Goal: Transaction & Acquisition: Purchase product/service

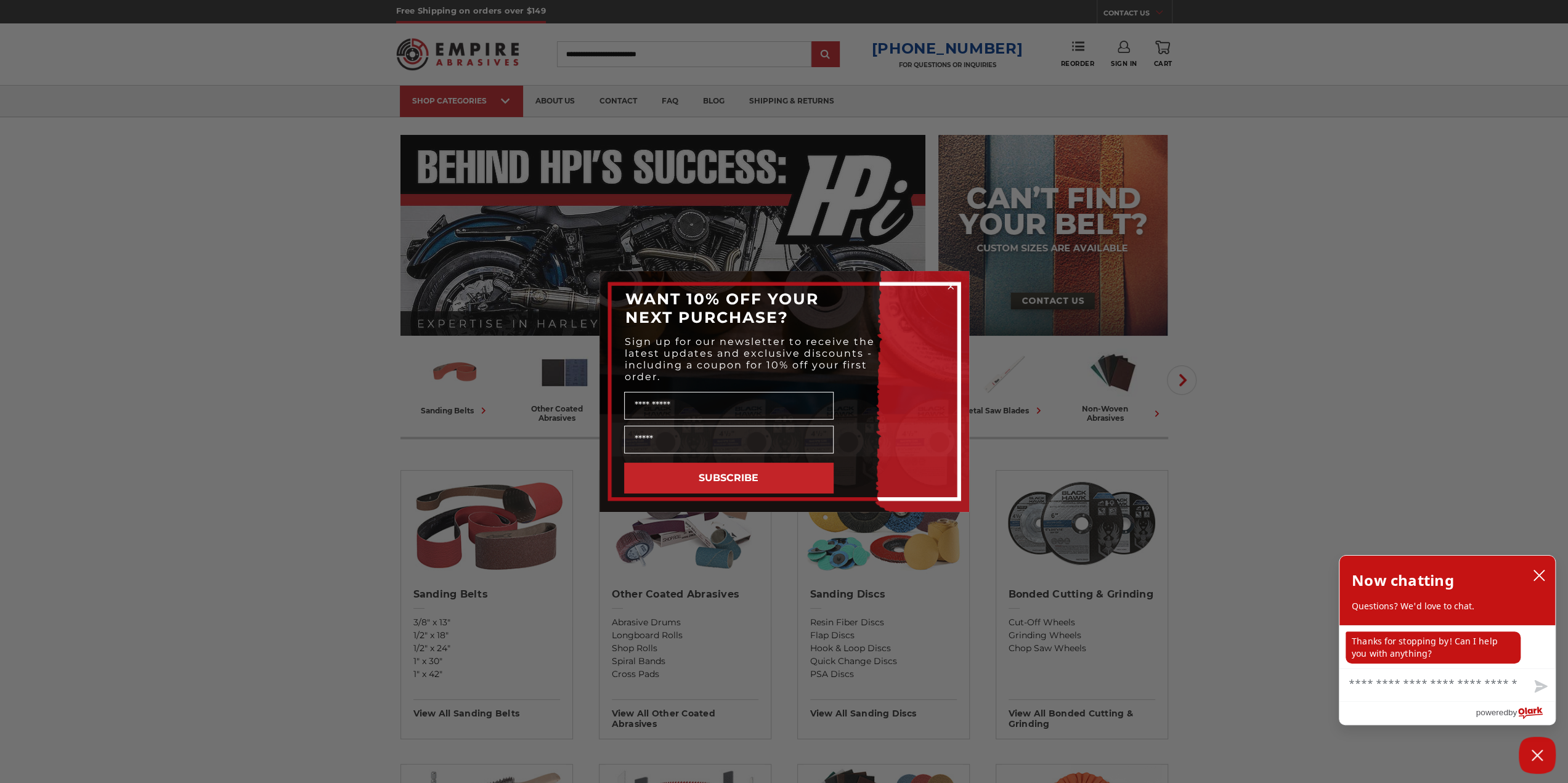
click at [1263, 361] on div "Close dialog WANT 10% OFF YOUR NEXT PURCHASE? Sign up for our newsletter to rec…" at bounding box center [784, 392] width 1568 height 783
click at [954, 284] on circle "Close dialog" at bounding box center [950, 287] width 11 height 11
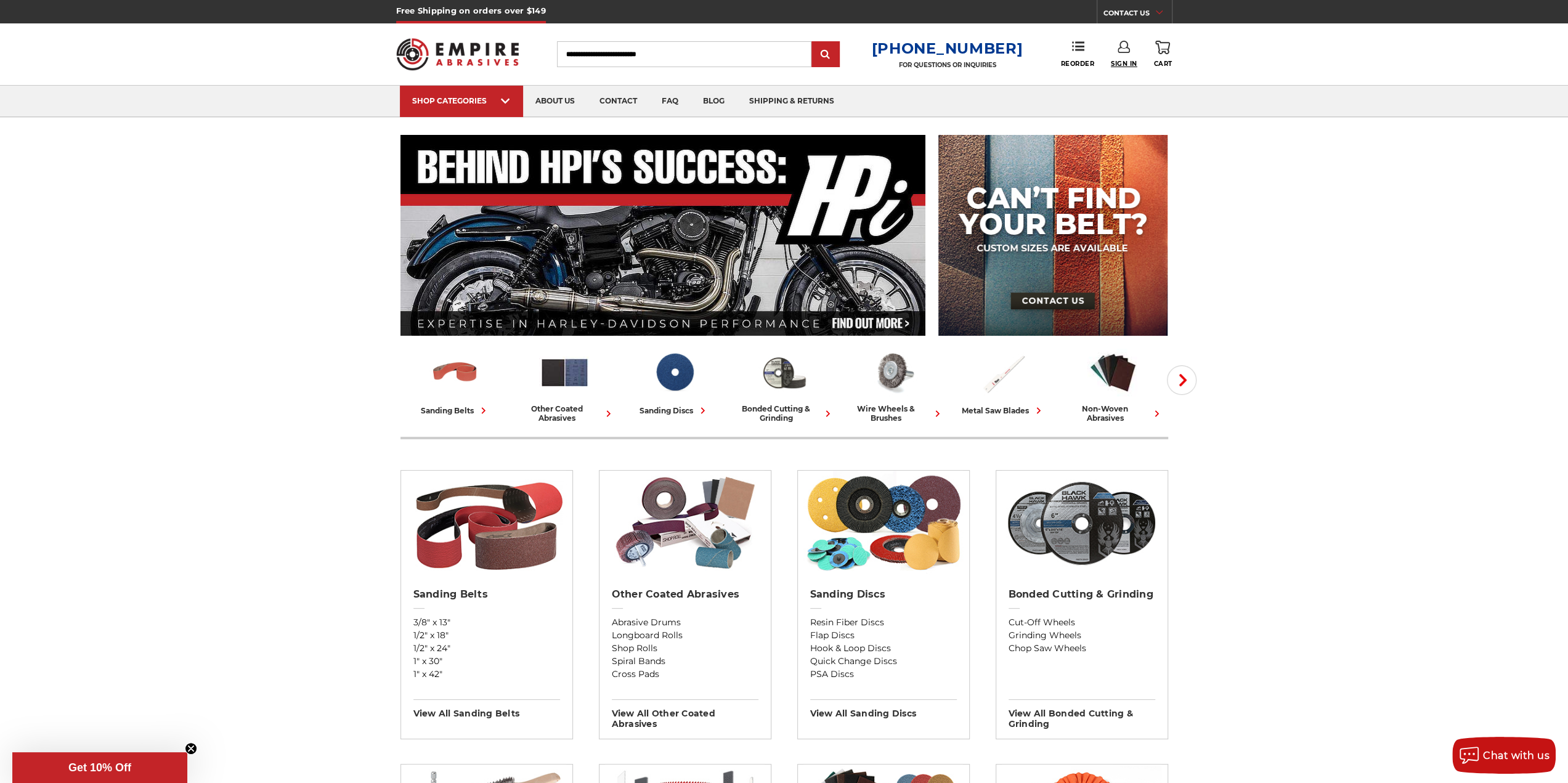
click at [1114, 60] on span "Sign In" at bounding box center [1124, 64] width 27 height 8
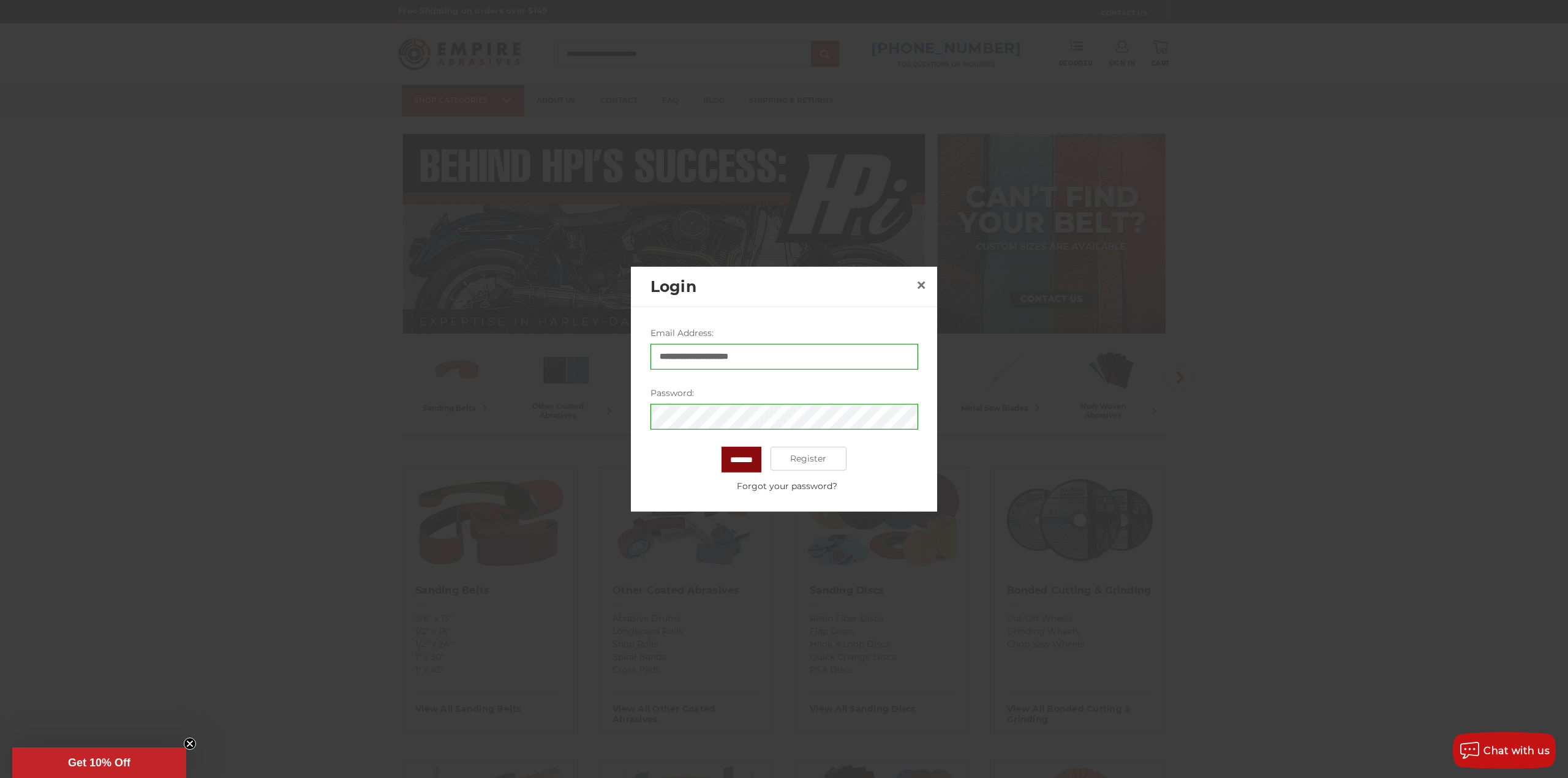
click at [738, 458] on input "*******" at bounding box center [741, 459] width 40 height 26
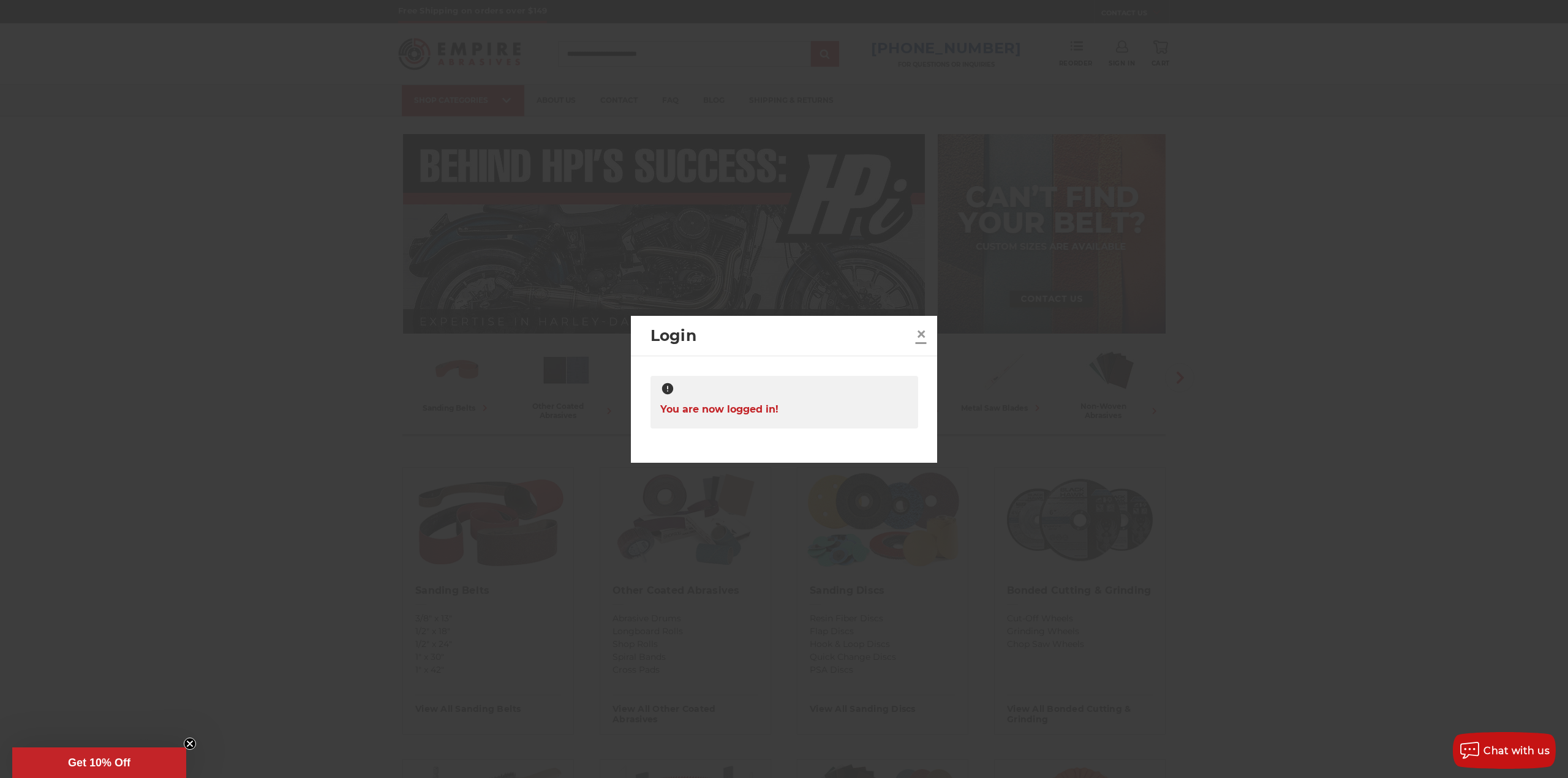
click at [920, 337] on span "×" at bounding box center [921, 334] width 11 height 24
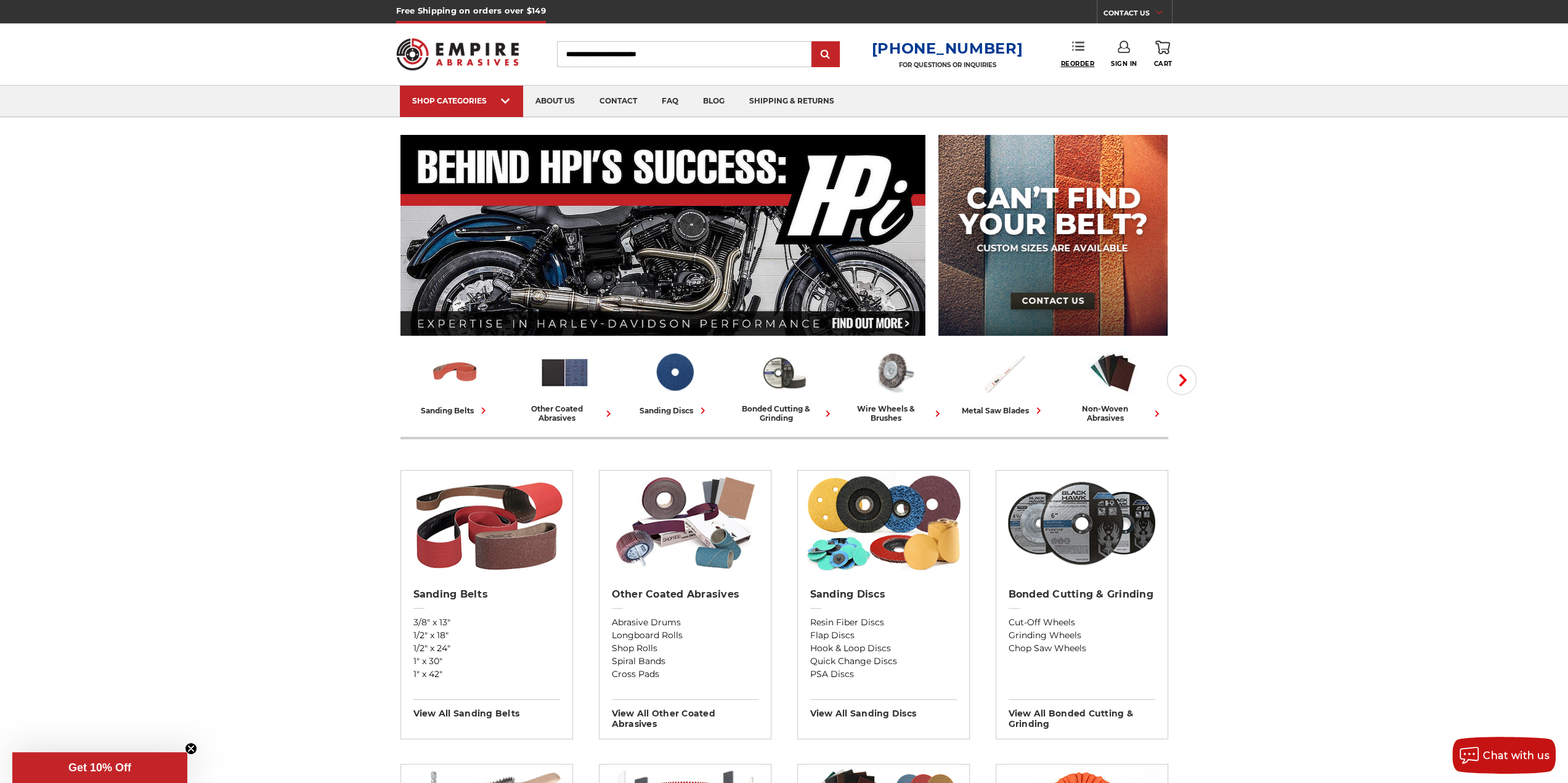
click at [1081, 61] on span "Reorder" at bounding box center [1077, 64] width 34 height 8
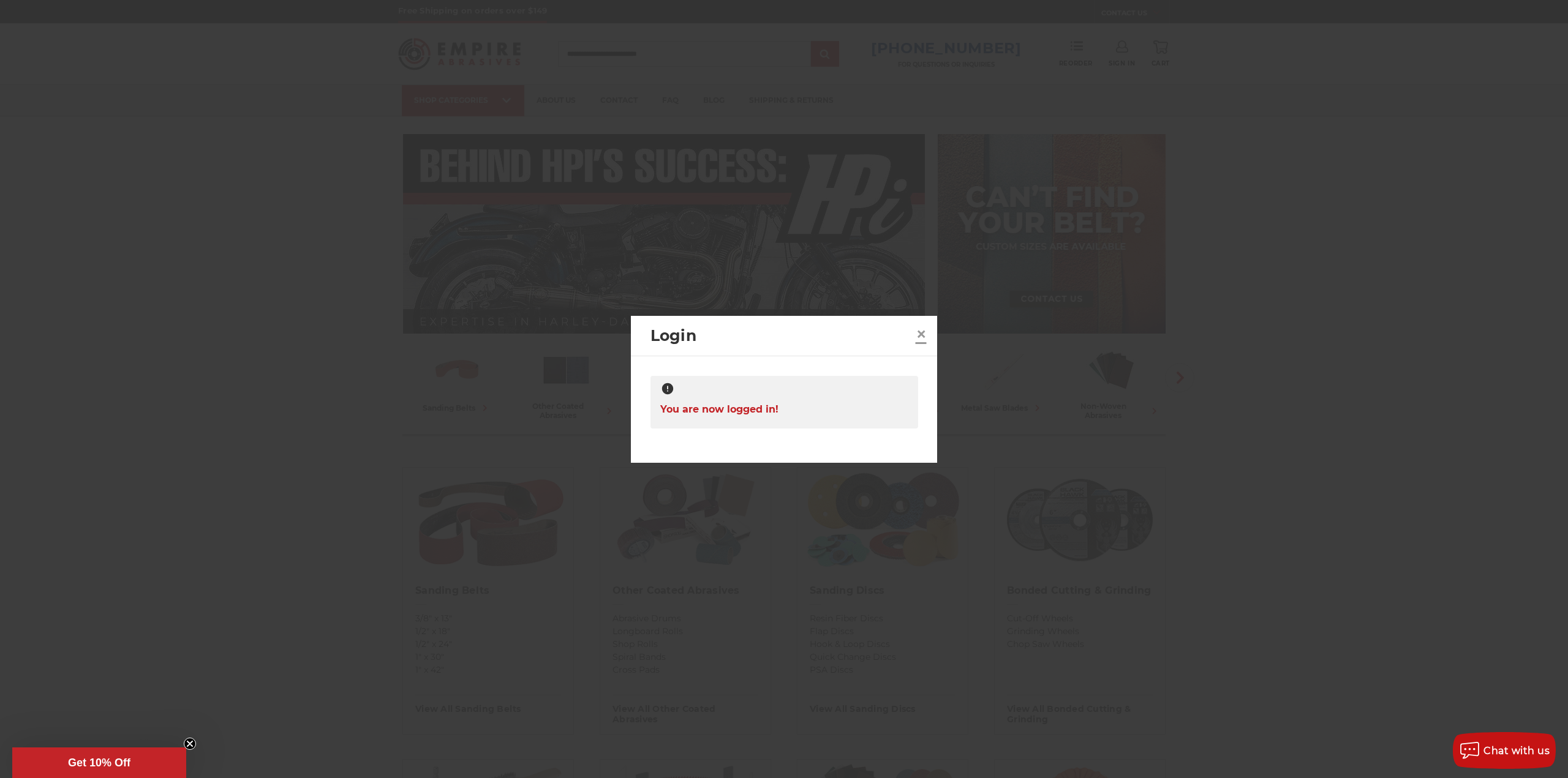
click at [919, 335] on span "×" at bounding box center [921, 334] width 11 height 24
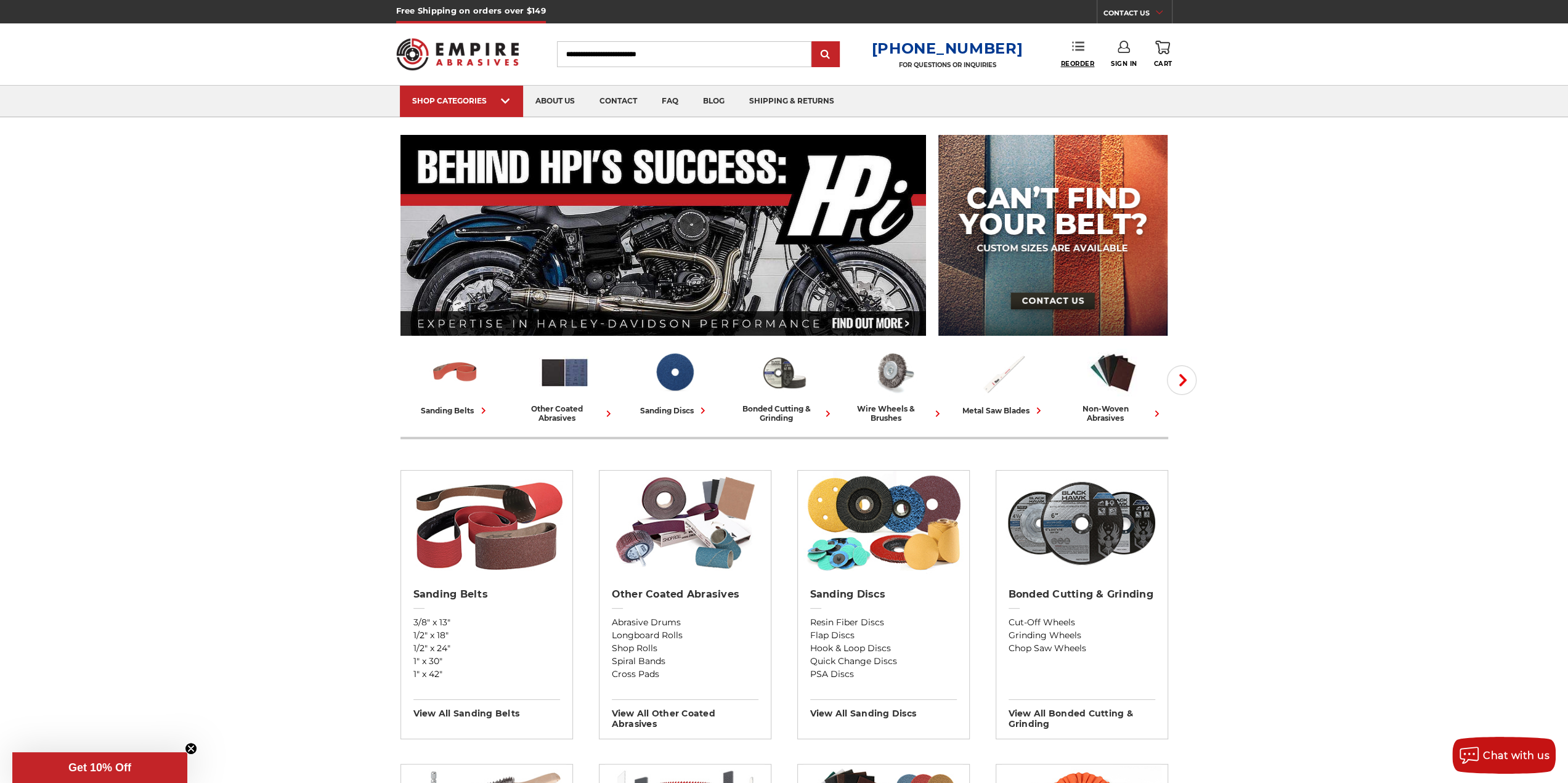
click at [1078, 60] on span "Reorder" at bounding box center [1077, 64] width 34 height 8
click at [1128, 55] on link "Sign In" at bounding box center [1124, 54] width 27 height 27
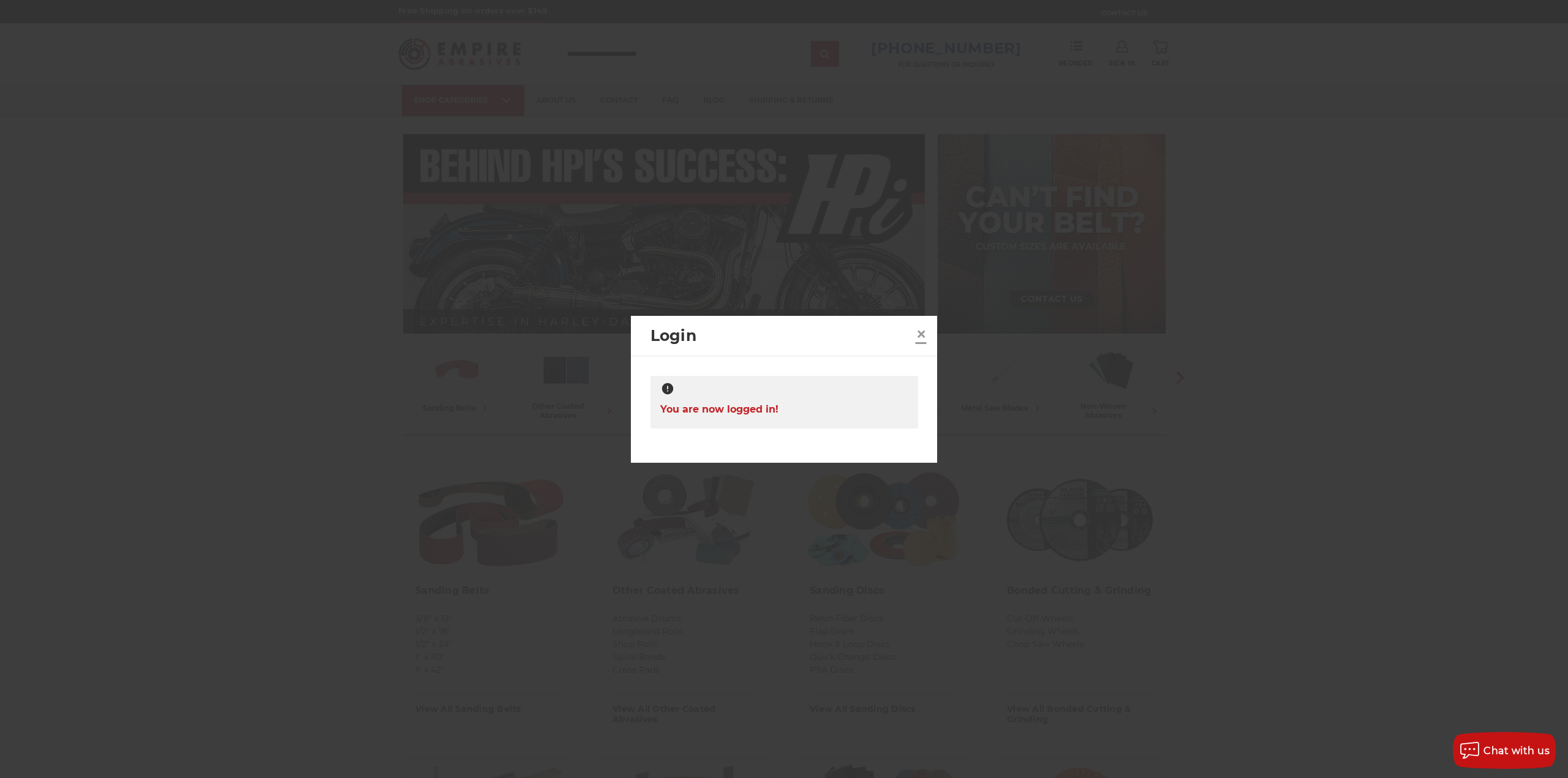
click at [926, 333] on span "×" at bounding box center [921, 334] width 11 height 24
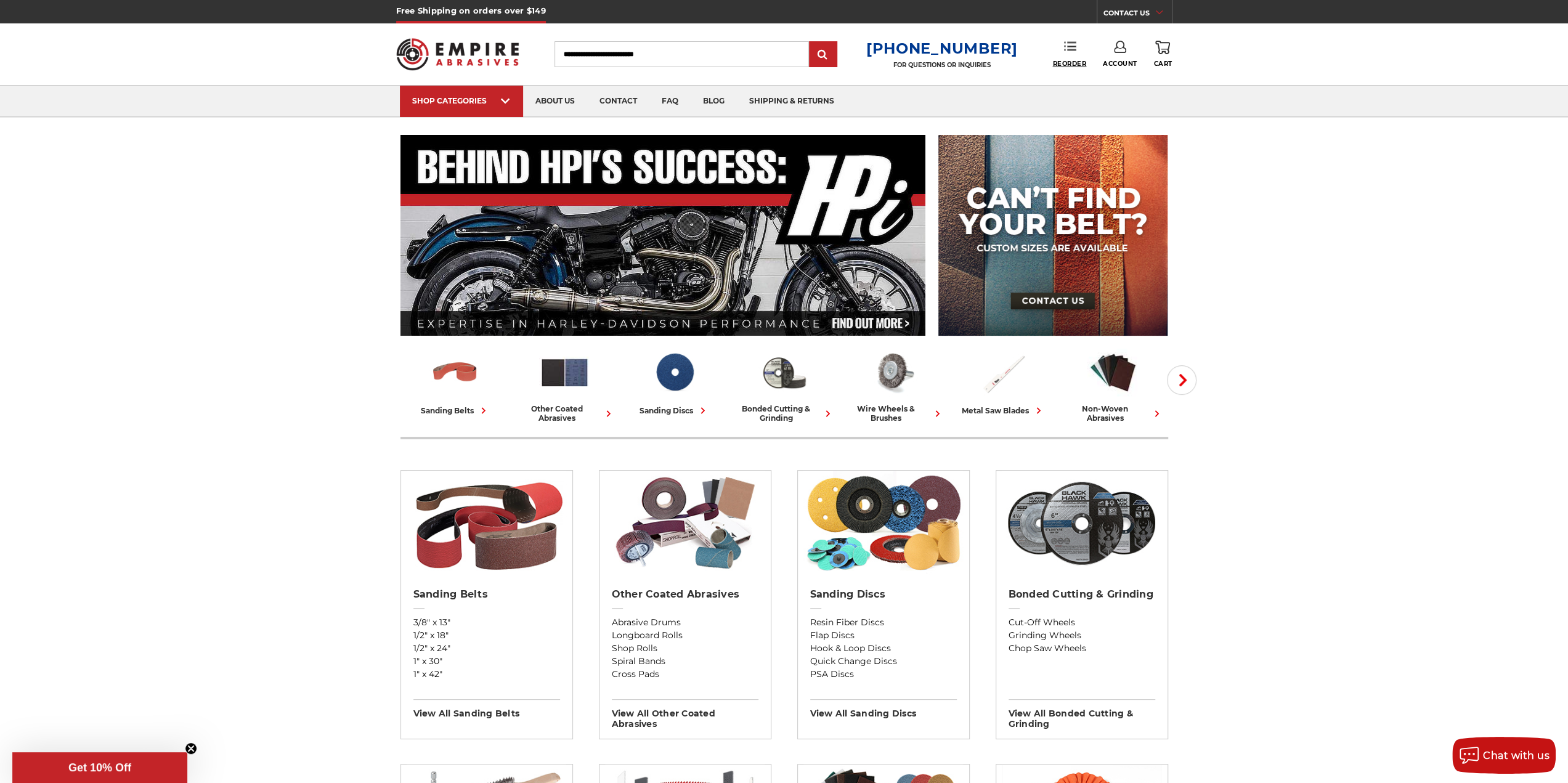
click at [1072, 65] on span "Reorder" at bounding box center [1069, 64] width 34 height 8
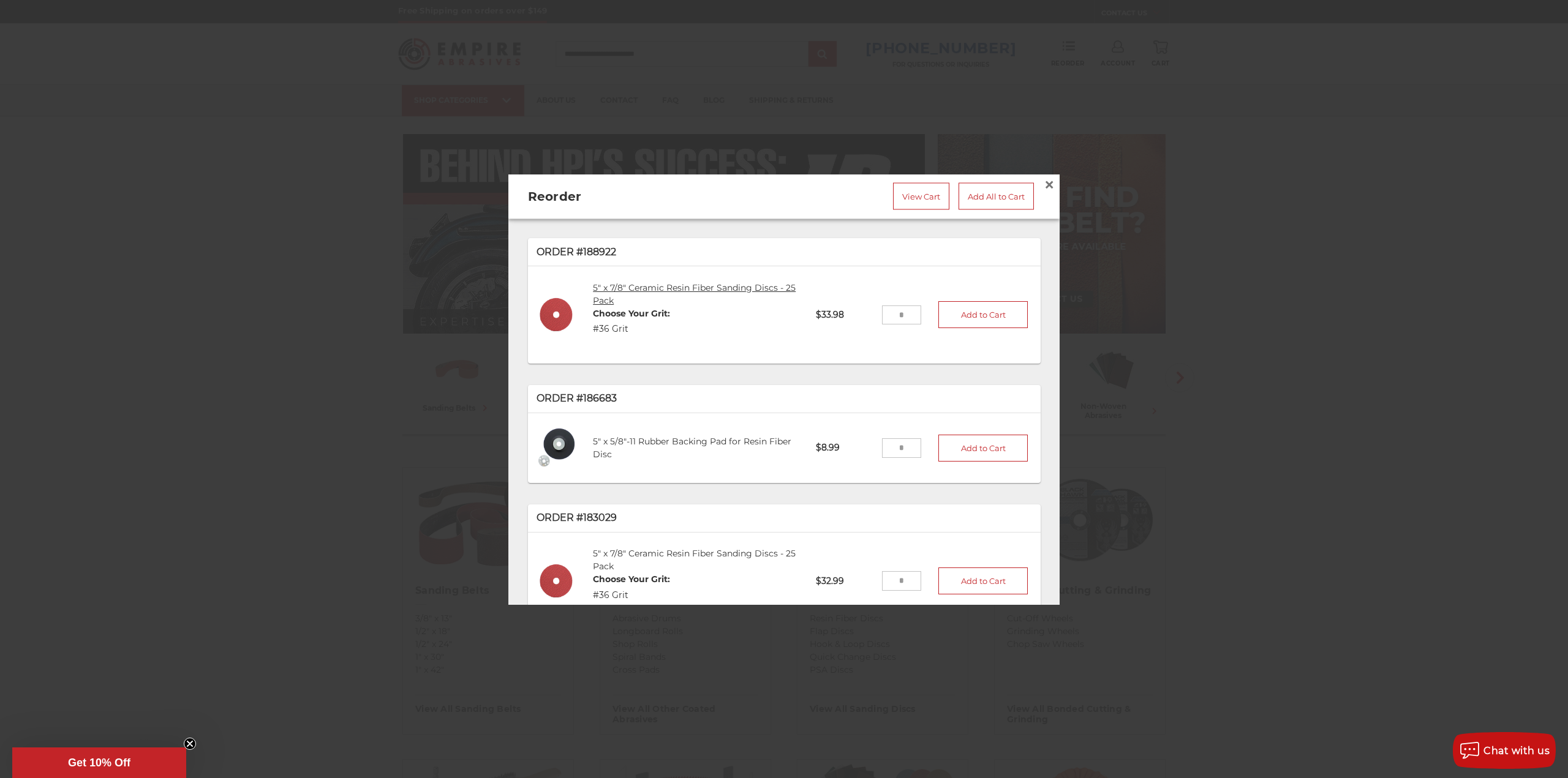
click at [620, 285] on link "5" x 7/8" Ceramic Resin Fiber Sanding Discs - 25 Pack" at bounding box center [694, 294] width 203 height 24
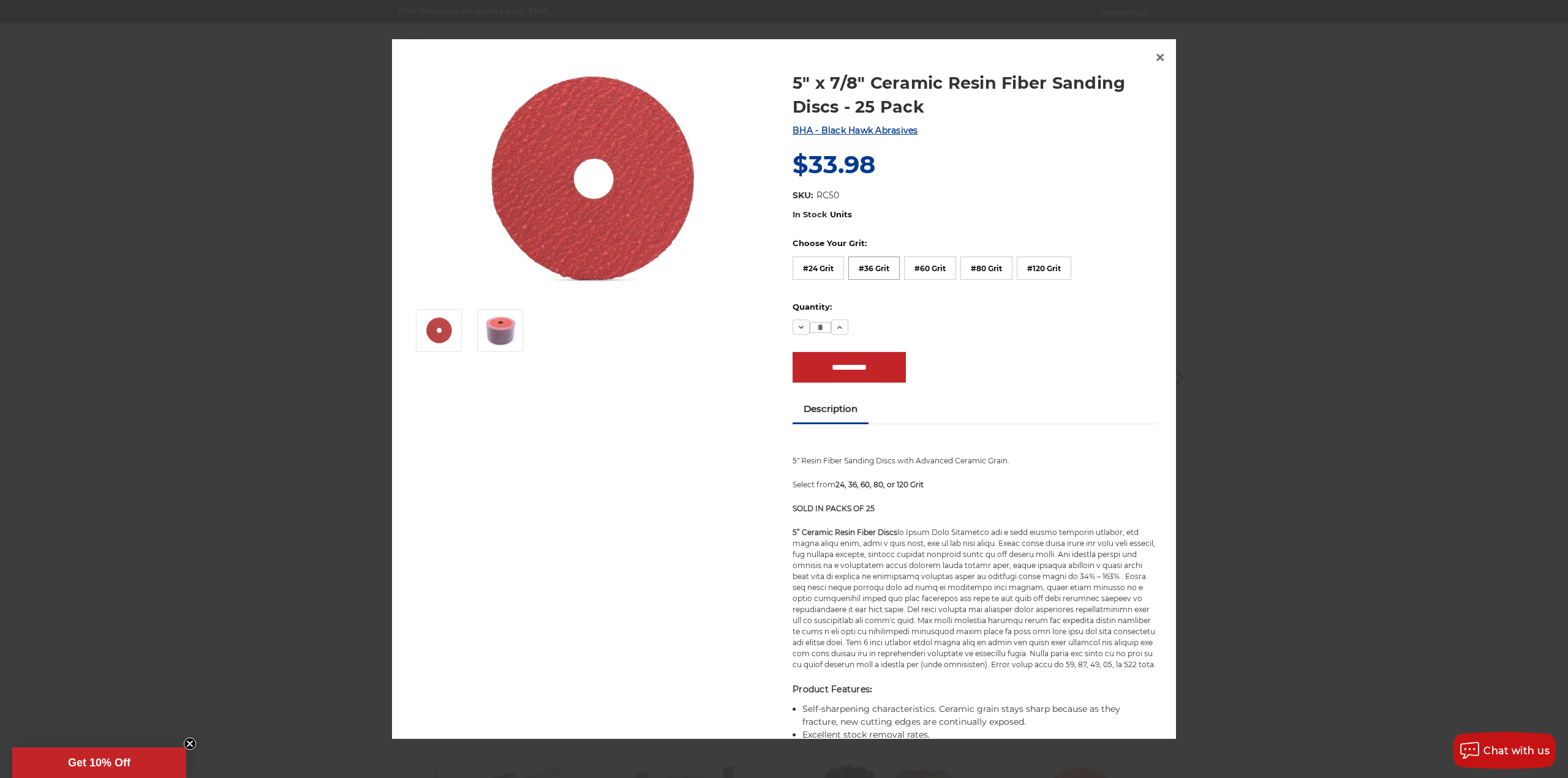
click at [874, 273] on label "#36 Grit" at bounding box center [874, 268] width 51 height 23
click at [859, 374] on input "**********" at bounding box center [849, 369] width 113 height 30
type input "**********"
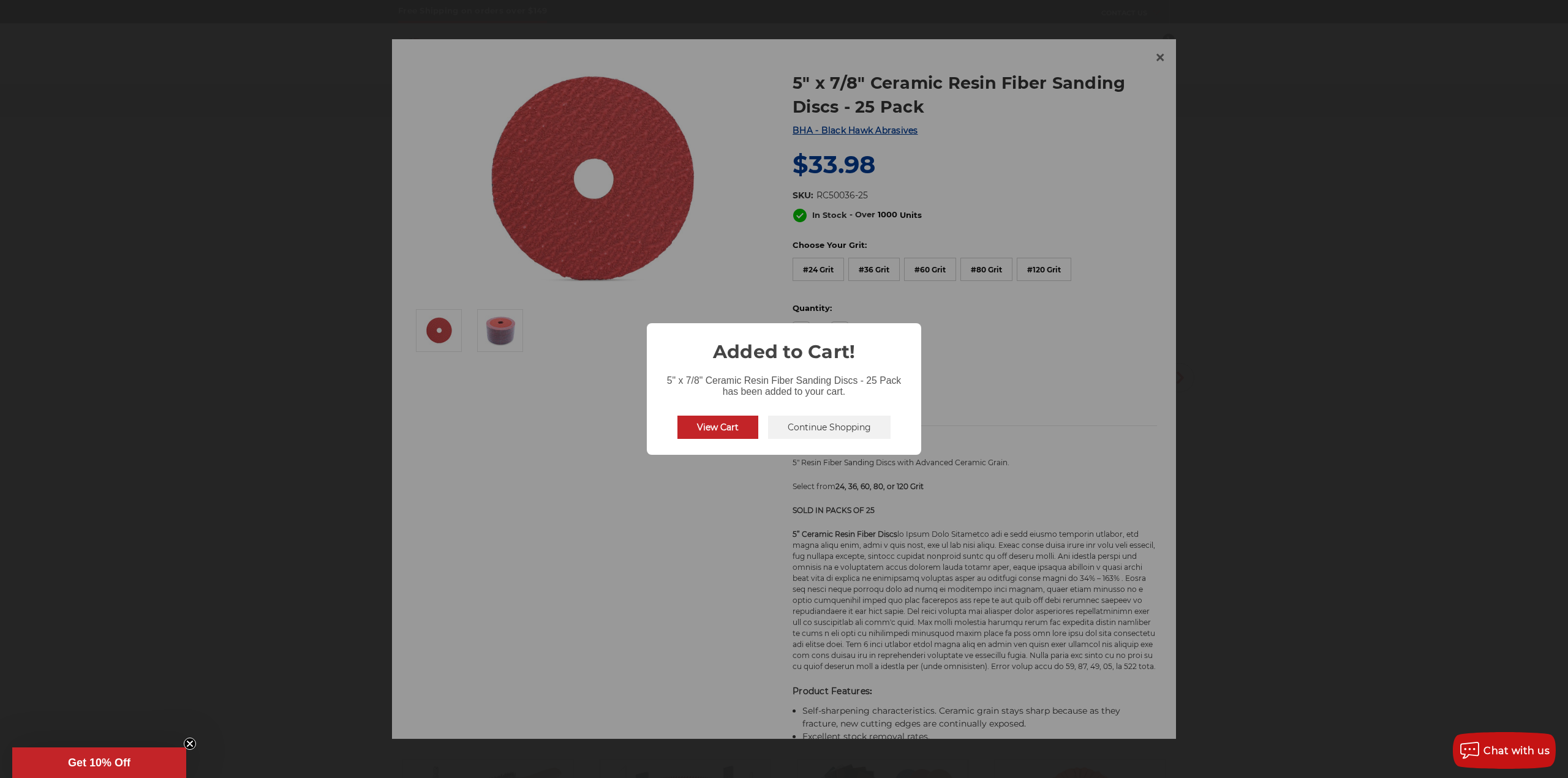
click at [735, 424] on button "View Cart" at bounding box center [718, 427] width 81 height 23
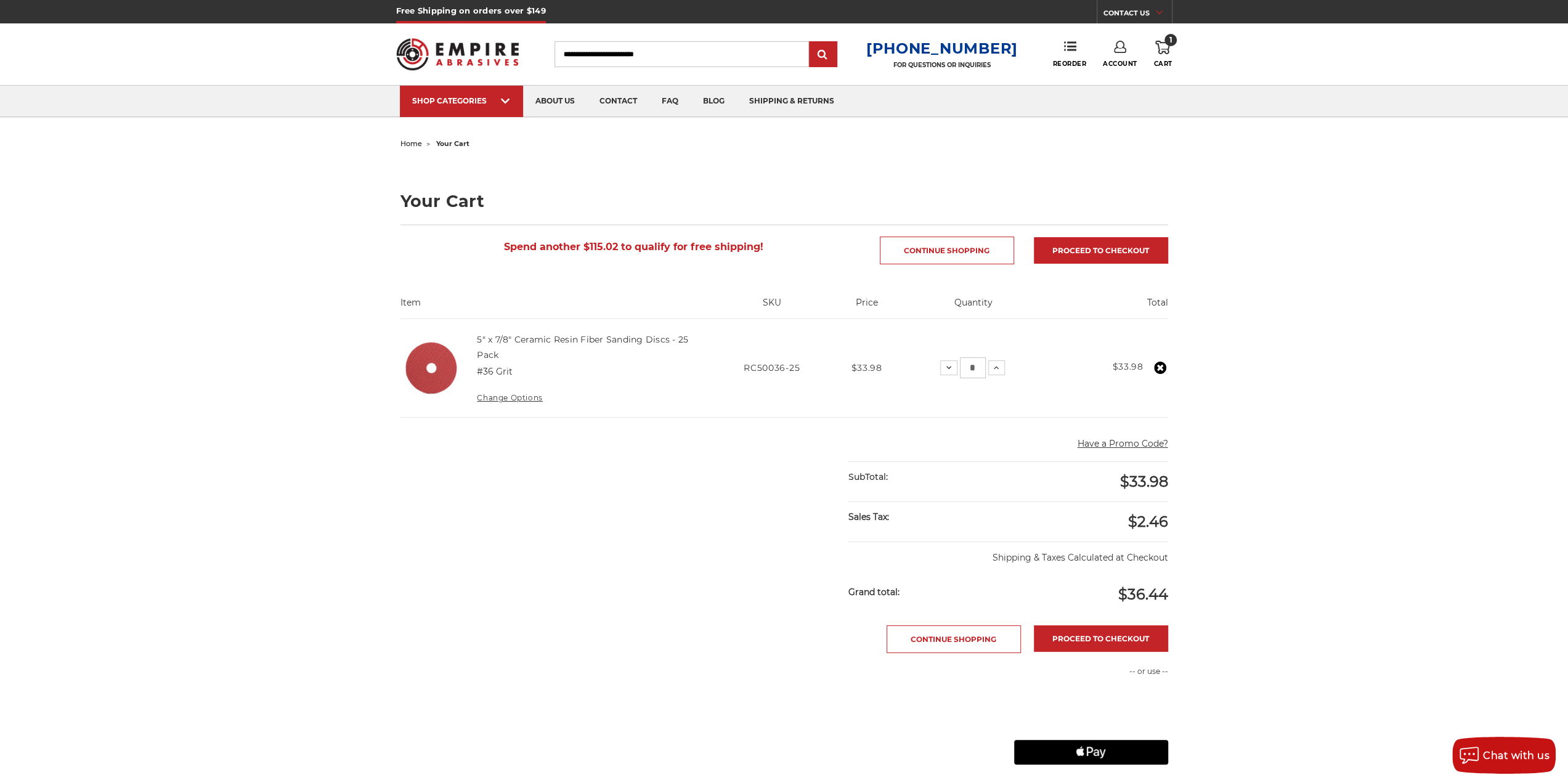
drag, startPoint x: 966, startPoint y: 367, endPoint x: 987, endPoint y: 376, distance: 22.8
click at [987, 376] on div "Decrease Quantity: * Increase Quantity:" at bounding box center [973, 367] width 65 height 21
type input "*"
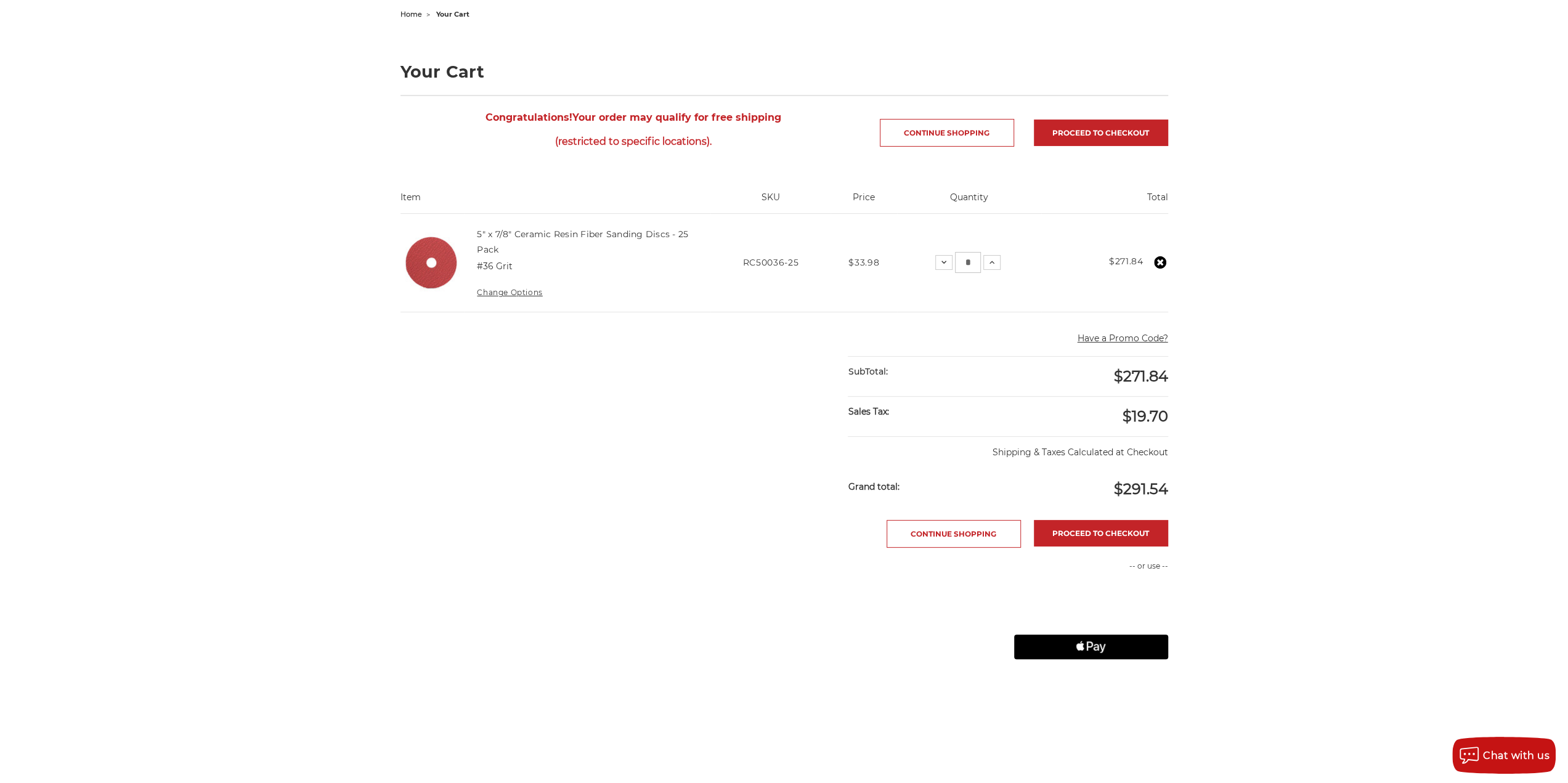
scroll to position [185, 0]
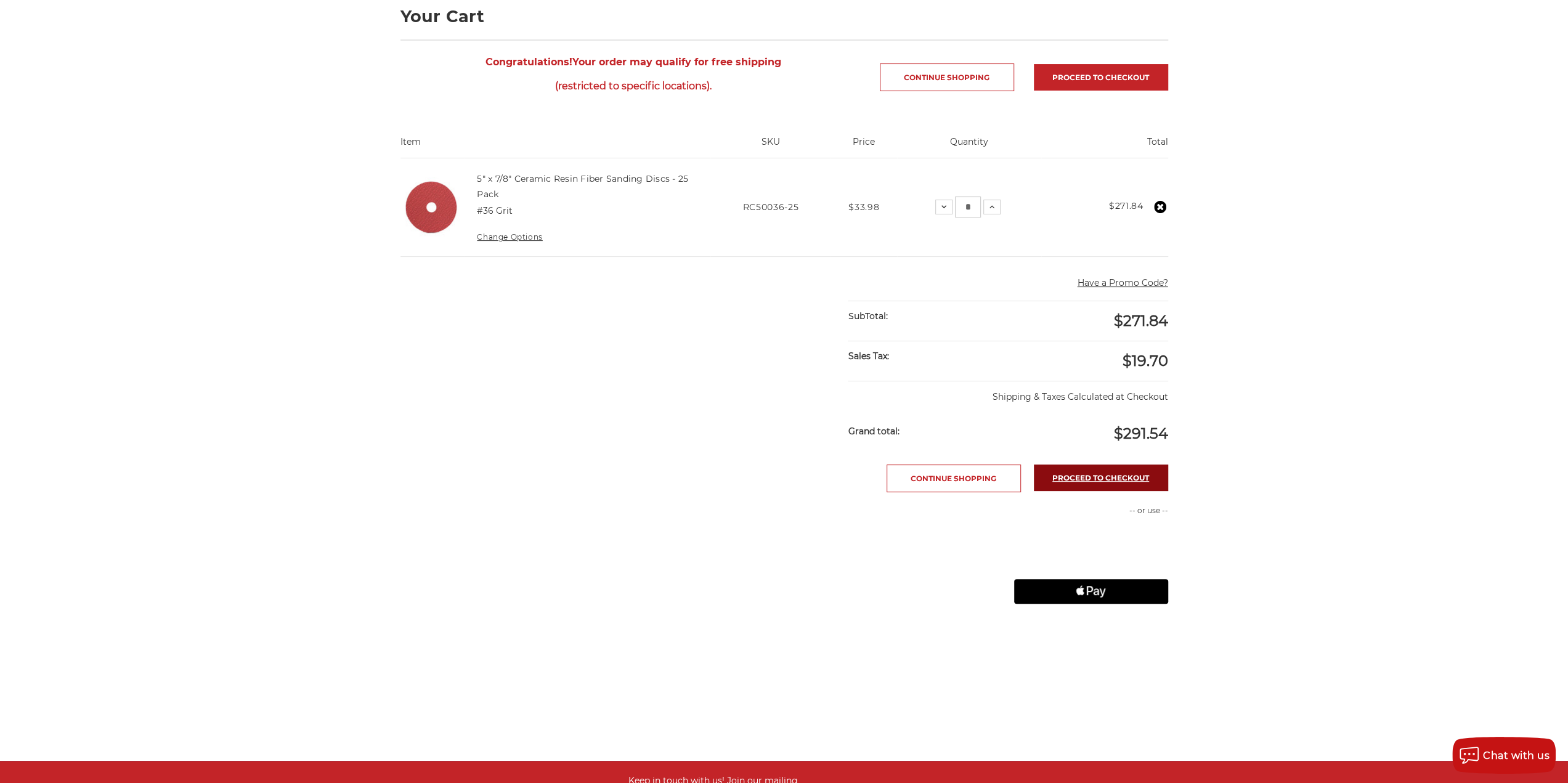
click at [1130, 475] on link "Proceed to checkout" at bounding box center [1100, 478] width 134 height 27
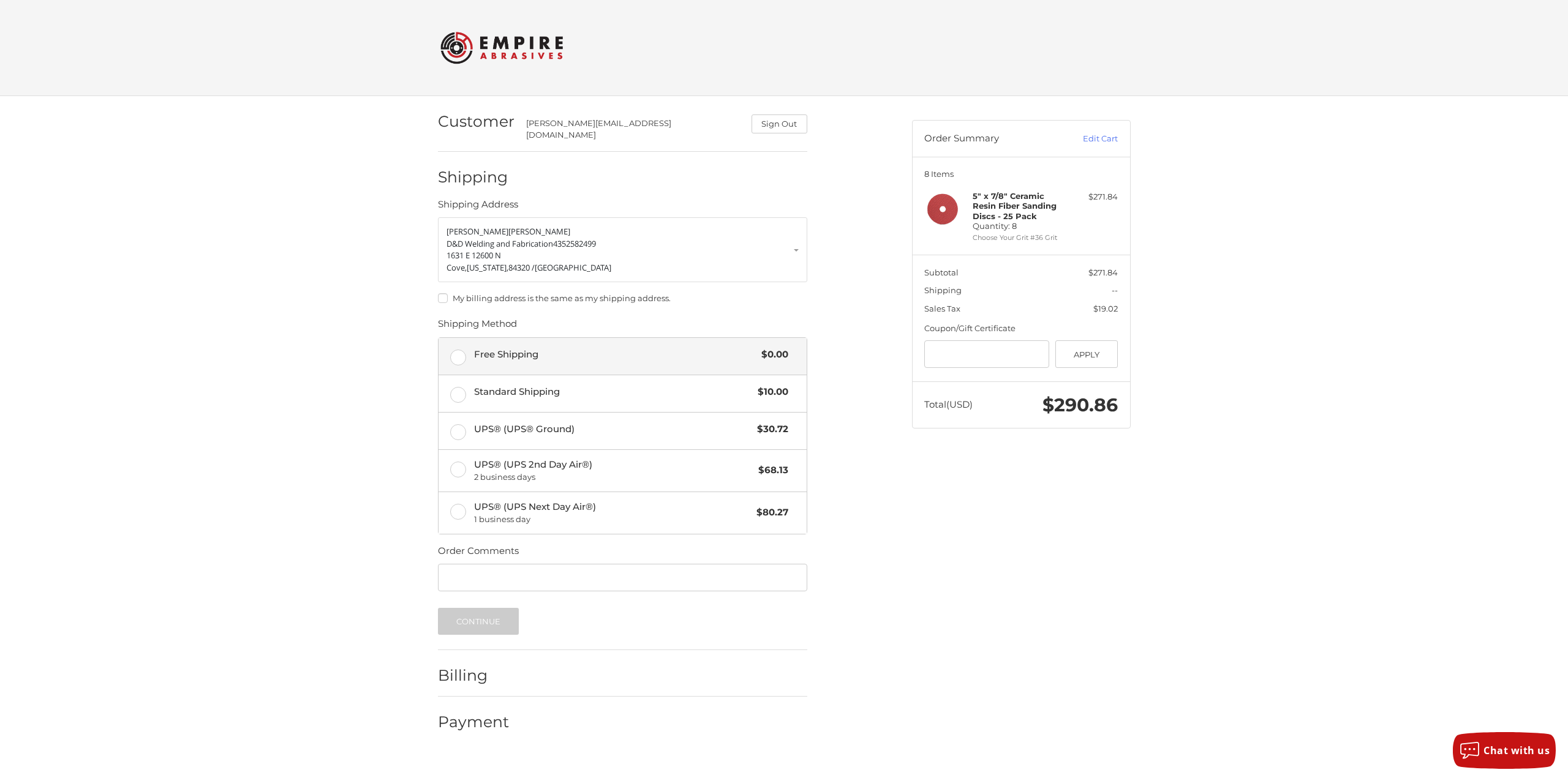
click at [532, 353] on div "Free Shipping $0.00" at bounding box center [631, 354] width 314 height 17
click at [494, 614] on button "Continue" at bounding box center [478, 621] width 81 height 27
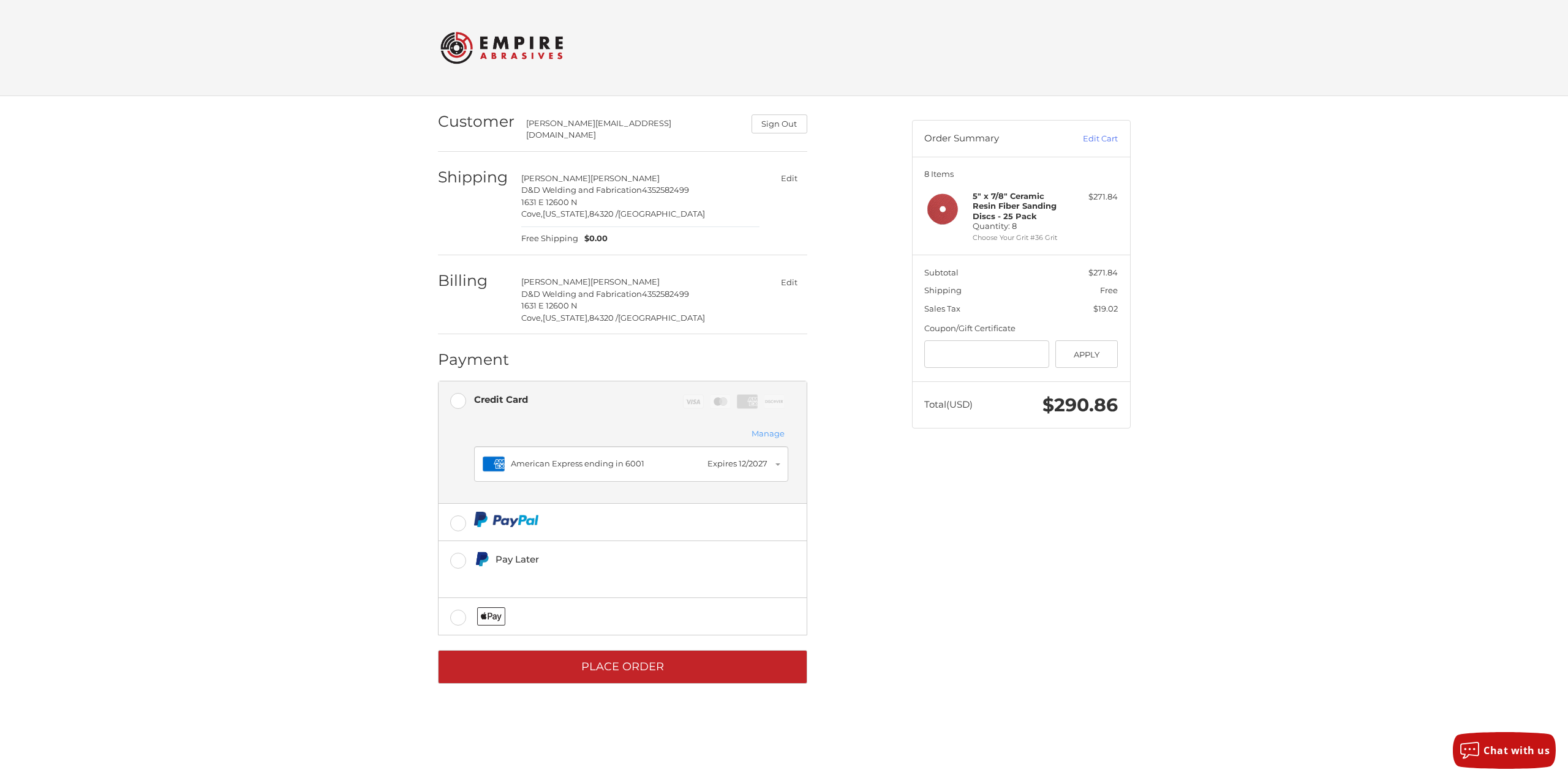
click at [888, 640] on div "Customer hillary@d-dwelding.com Sign Out Shipping Hillary Hiatt D&D Welding and…" at bounding box center [666, 397] width 474 height 602
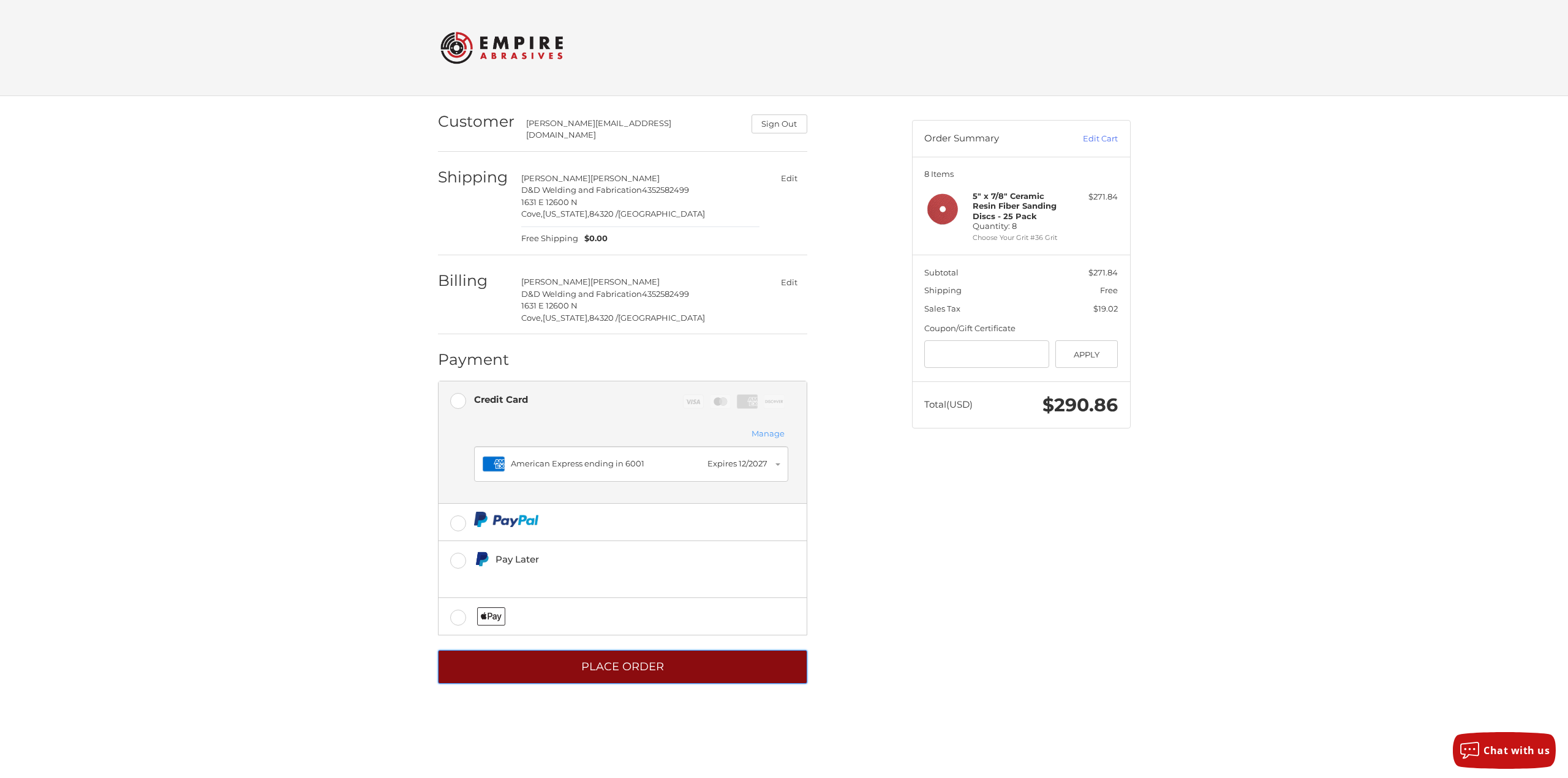
click at [626, 654] on button "Place Order" at bounding box center [622, 667] width 370 height 33
